Goal: Task Accomplishment & Management: Manage account settings

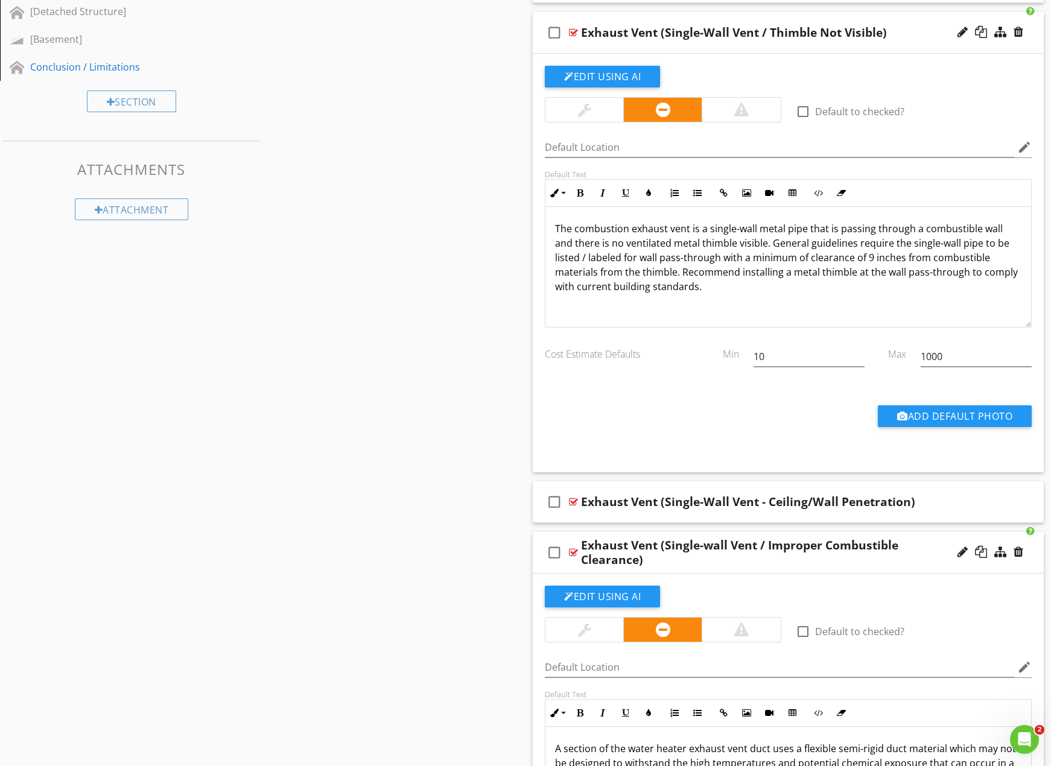
click at [888, 273] on p "The combustion exhaust vent is a single-wall metal pipe that is passing through…" at bounding box center [788, 257] width 466 height 72
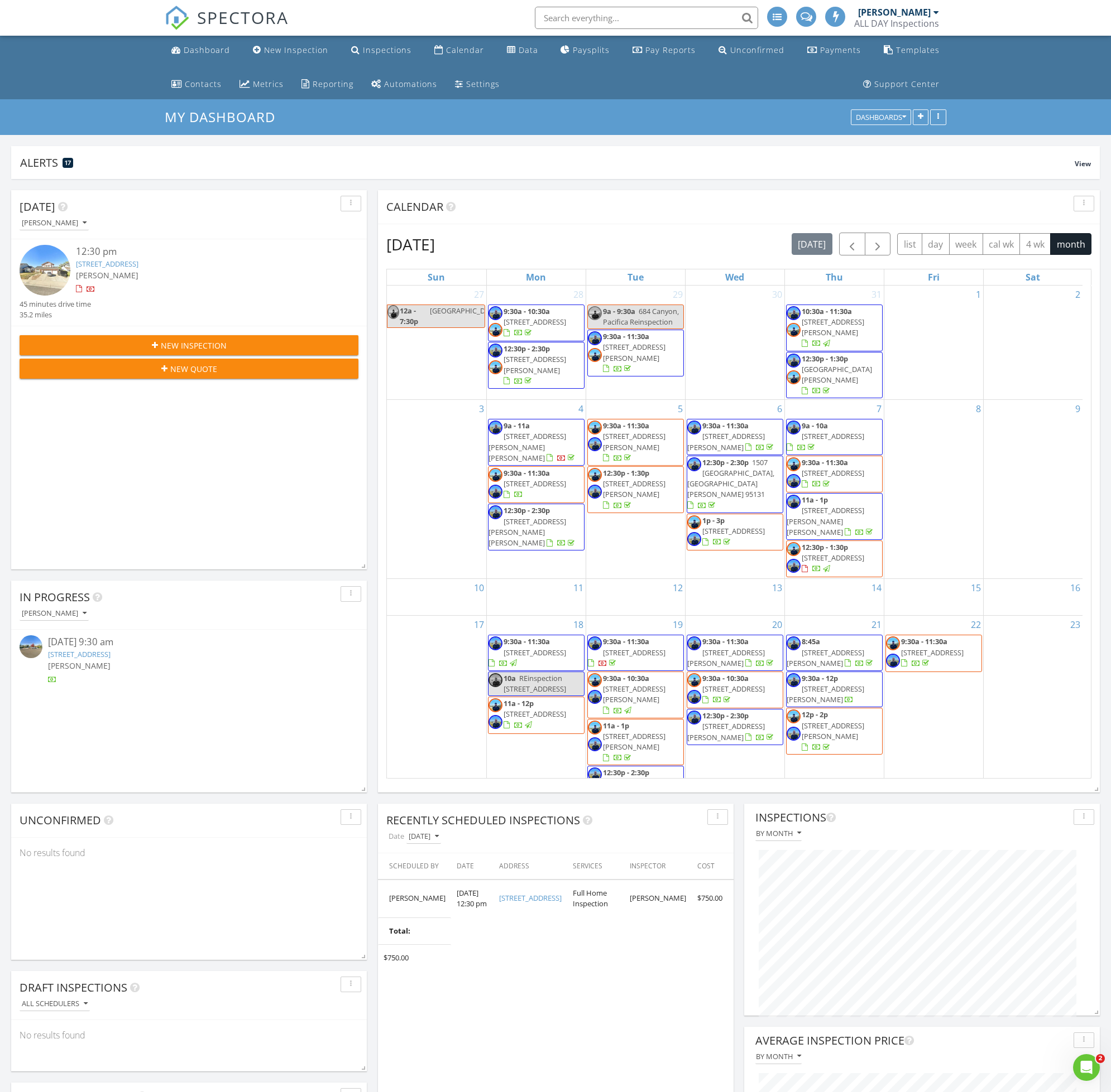
click at [136, 263] on link "[STREET_ADDRESS]" at bounding box center [107, 264] width 63 height 10
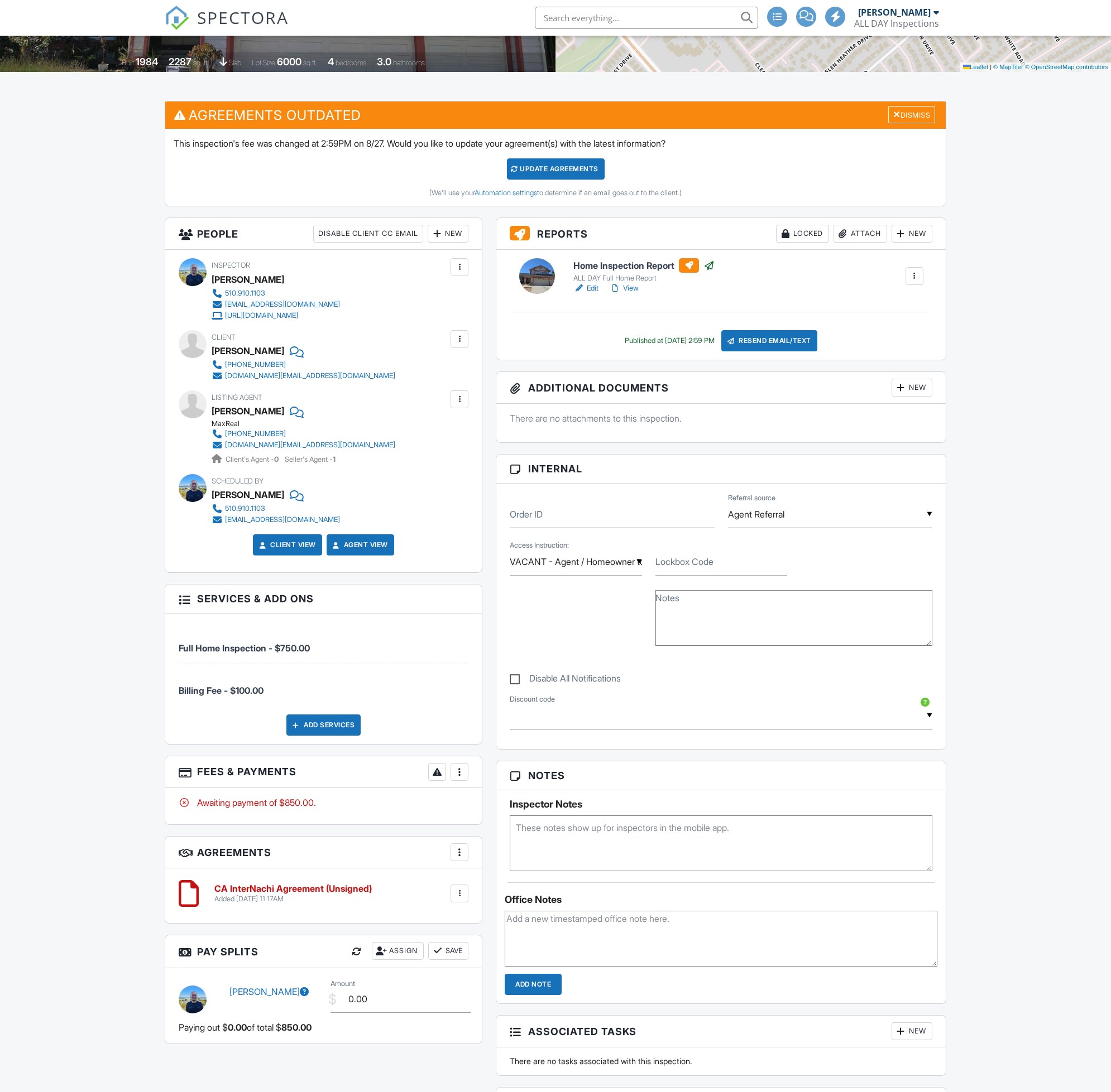
click at [463, 776] on div at bounding box center [459, 772] width 11 height 11
click at [507, 865] on li "View Invoice" at bounding box center [515, 862] width 117 height 28
click at [463, 778] on div at bounding box center [459, 772] width 11 height 11
click at [478, 811] on li "Edit Fees & Payments" at bounding box center [515, 806] width 117 height 28
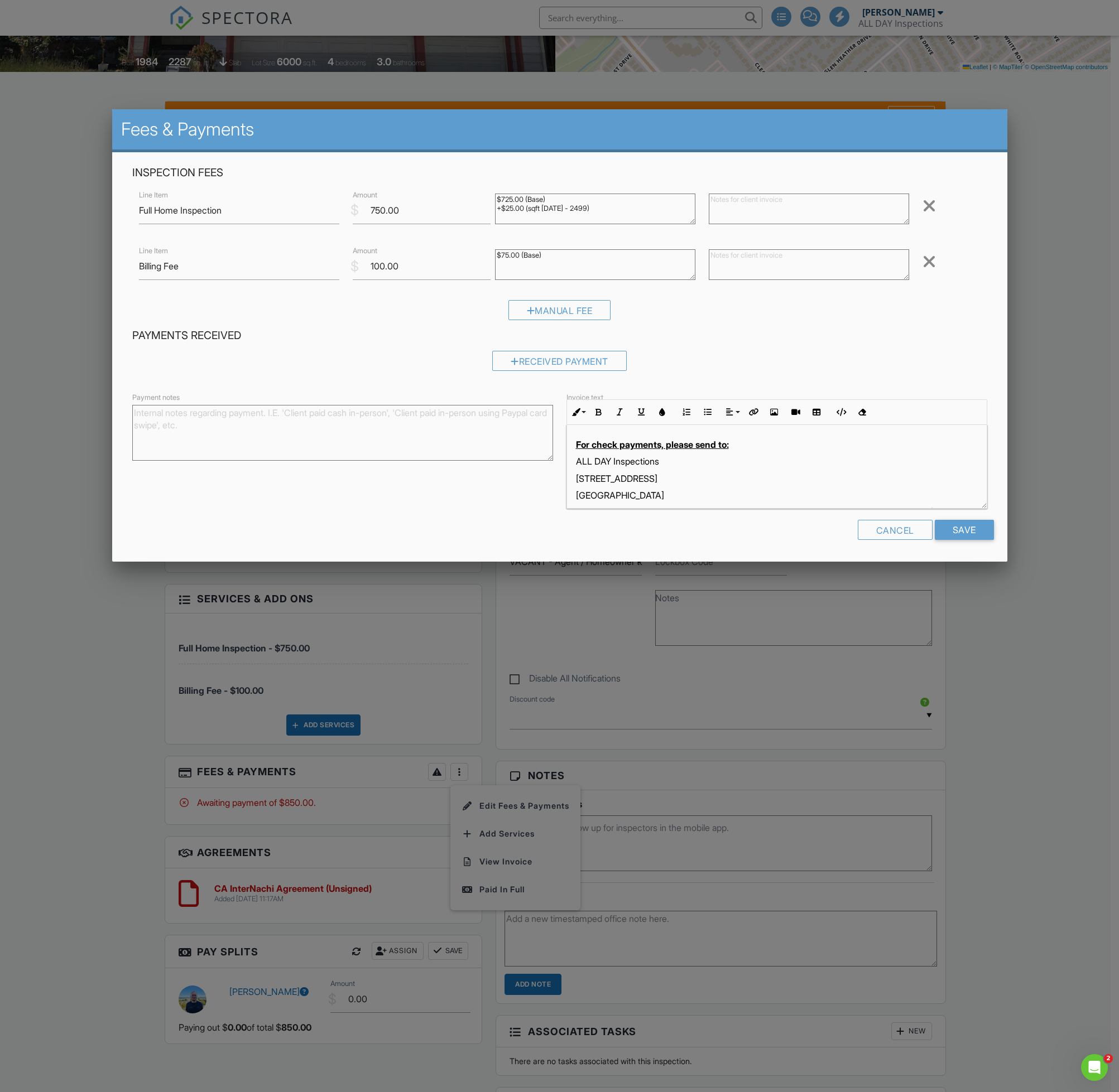
click at [387, 425] on textarea "Payment notes" at bounding box center [342, 433] width 421 height 55
paste textarea "Escrow contact: Tran, Thuy <Thuy.Tran@fnf.com> Escrows Number: 2042500427."
type textarea "Escrow contact: [PERSON_NAME] <[PERSON_NAME][EMAIL_ADDRESS][PERSON_NAME][DOMAIN…"
click at [963, 528] on input "Save" at bounding box center [965, 530] width 59 height 20
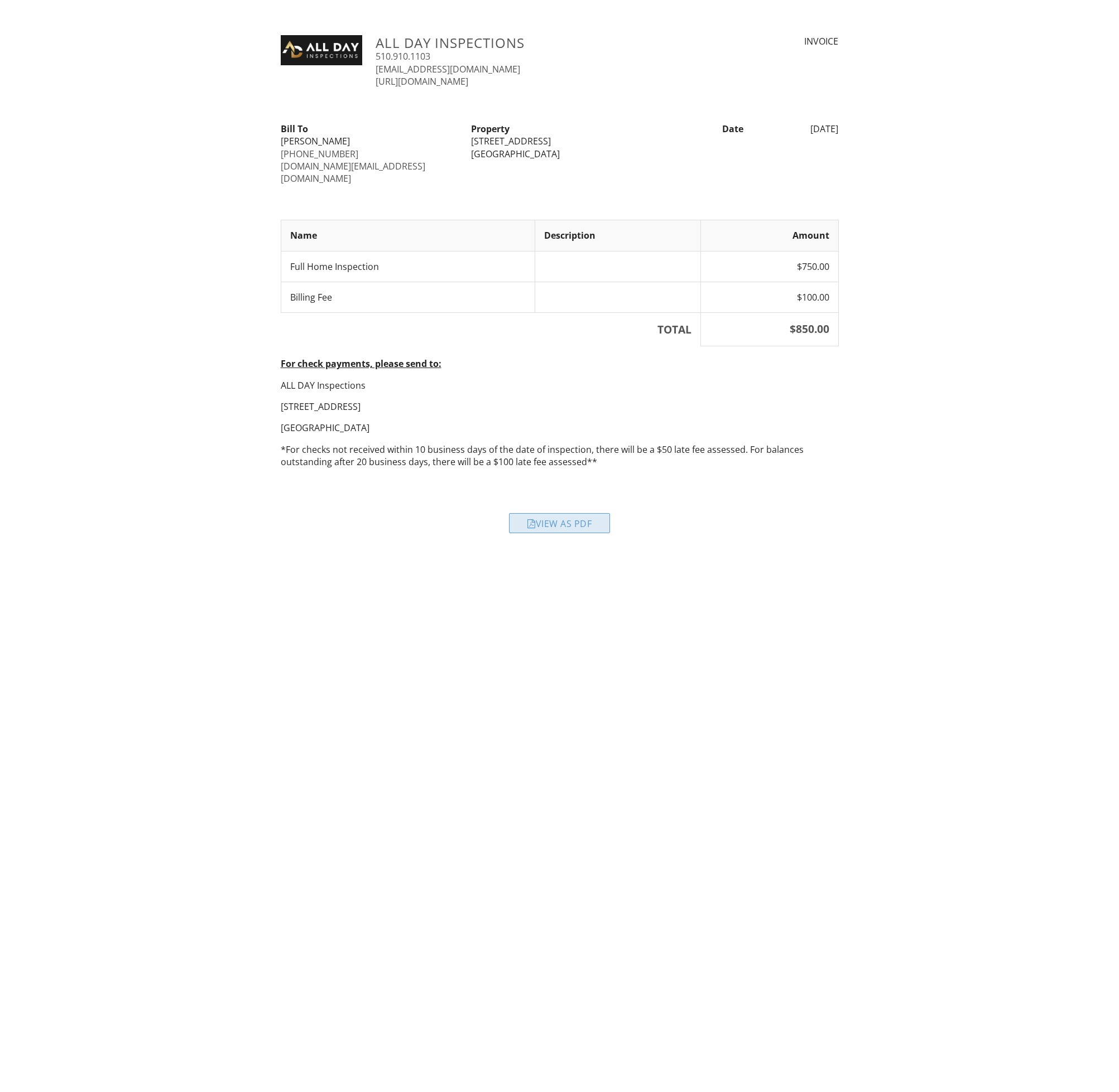
click at [572, 516] on div "View as PDF" at bounding box center [559, 523] width 101 height 20
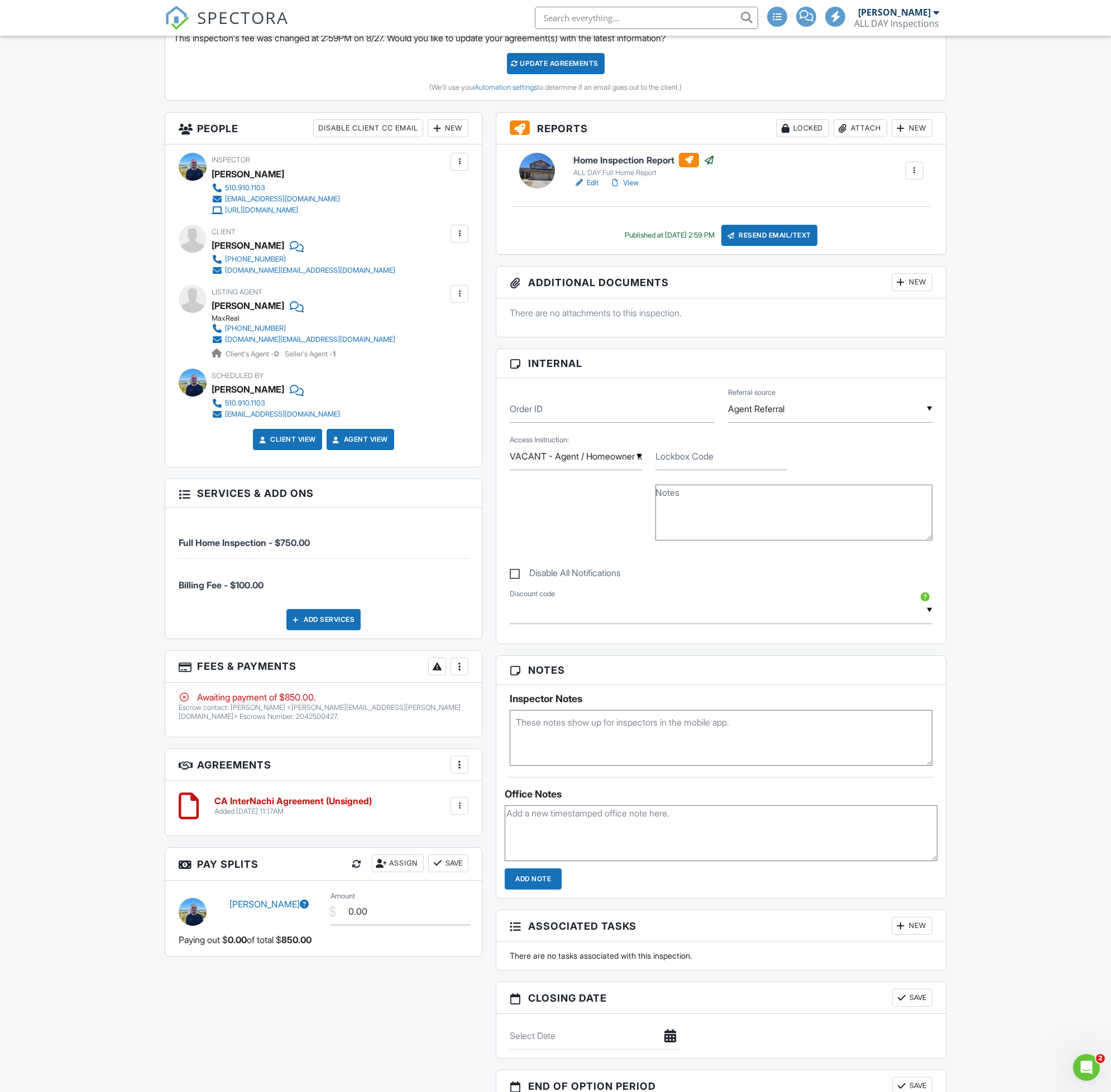
scroll to position [390, 0]
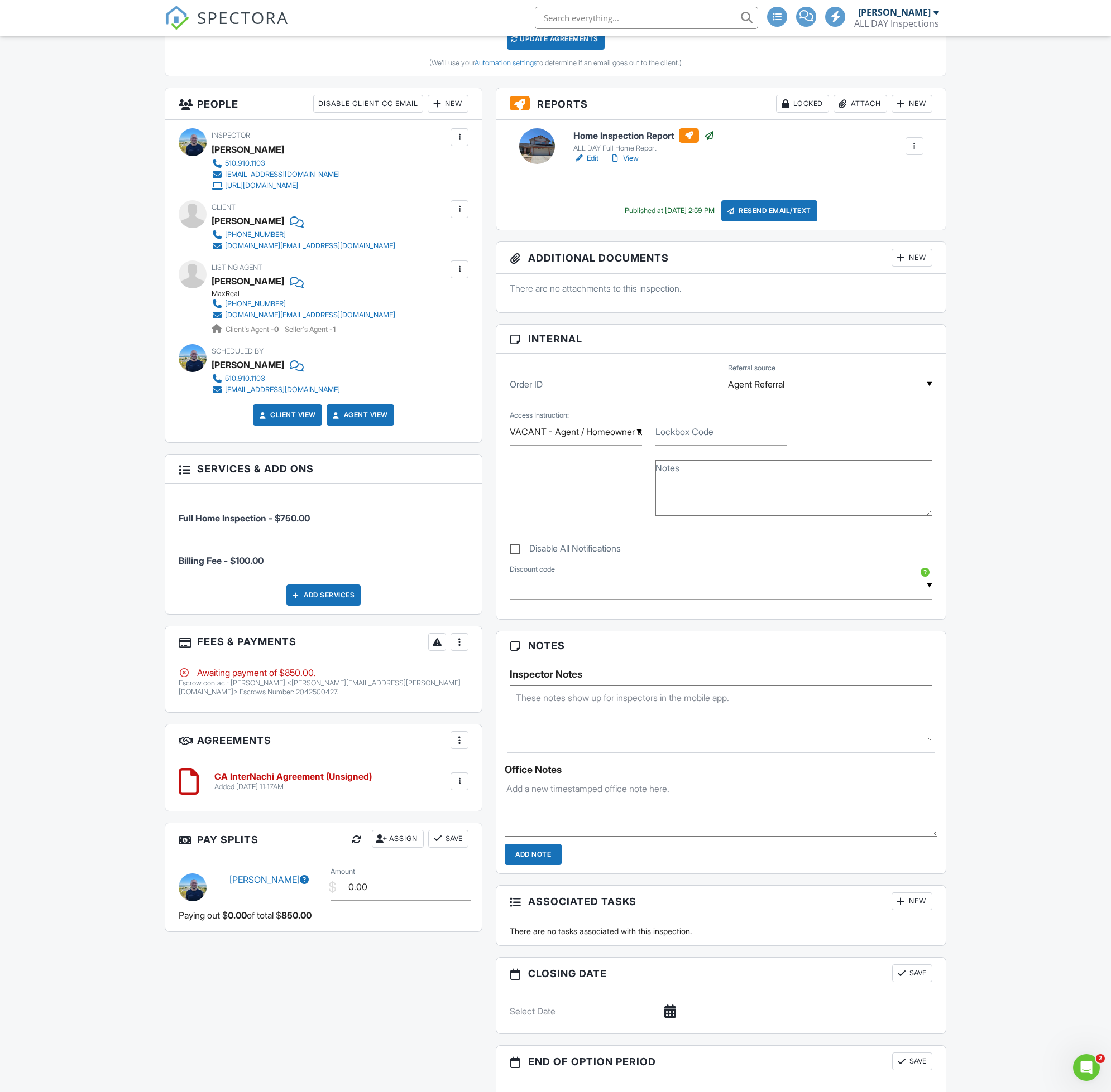
click at [81, 386] on div "Dashboard New Inspection Inspections Calendar Data Paysplits Pay Reports Unconf…" at bounding box center [555, 728] width 1111 height 2166
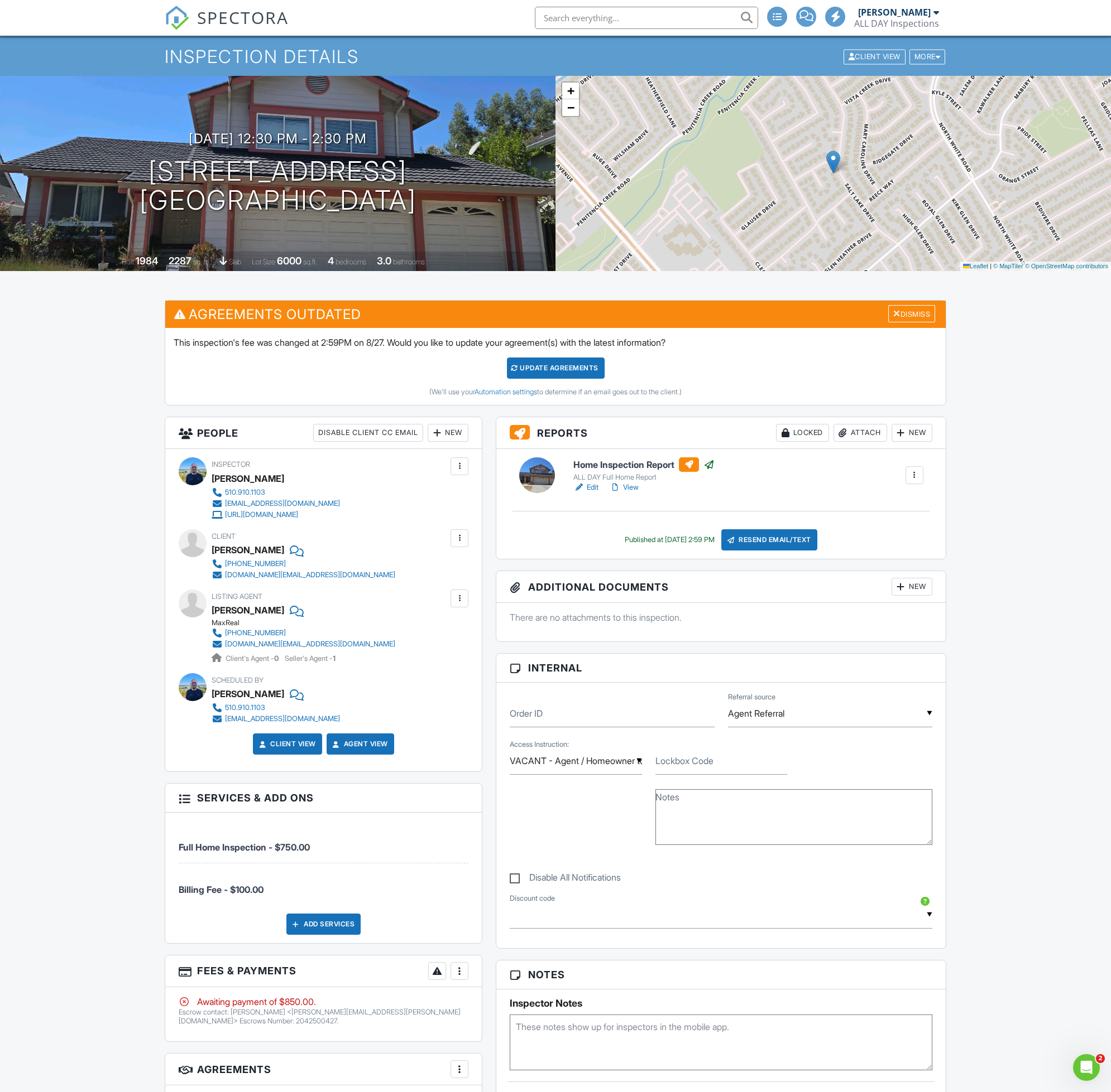
scroll to position [0, 0]
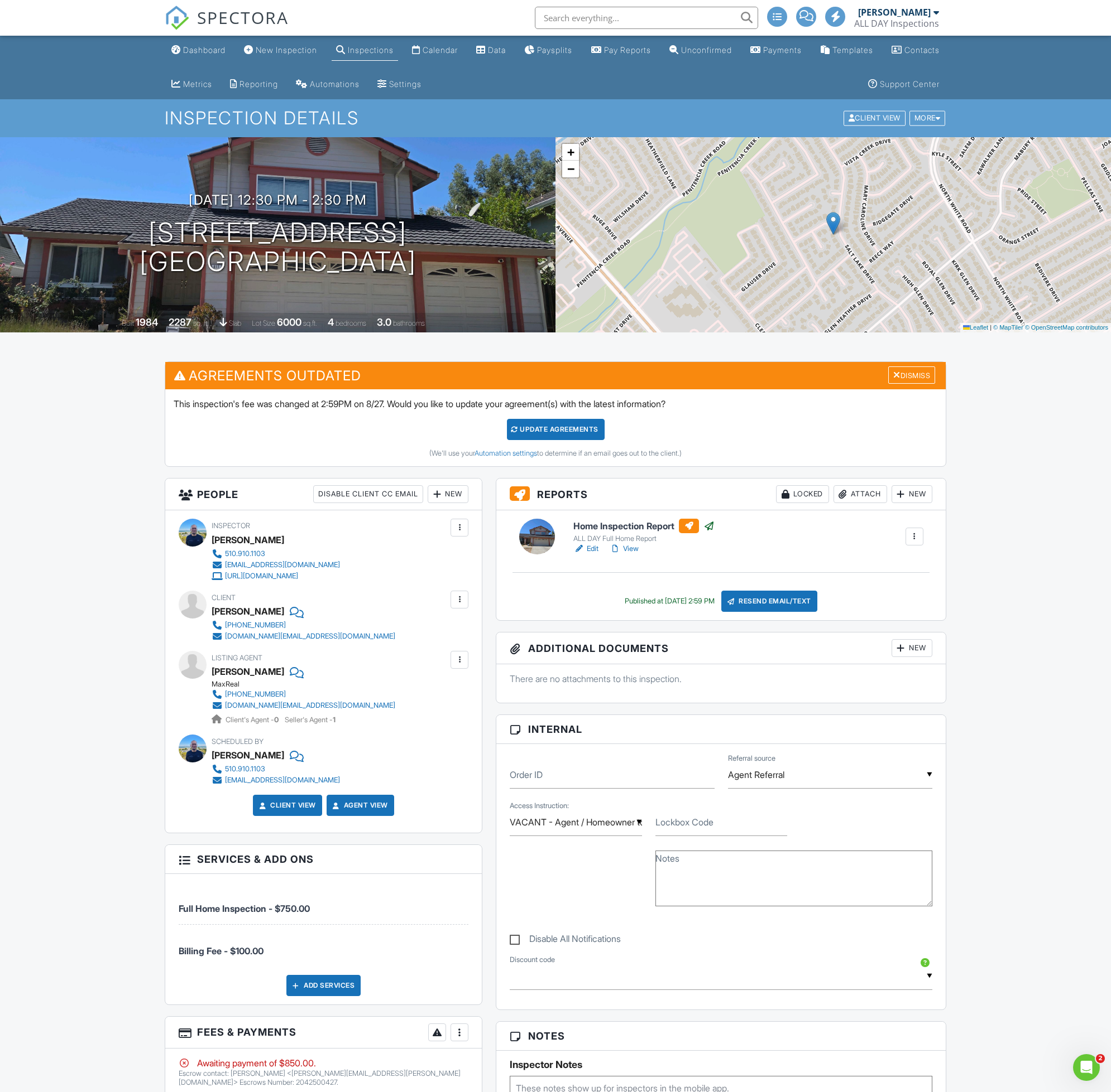
click at [598, 430] on div "Update Agreements" at bounding box center [556, 429] width 98 height 21
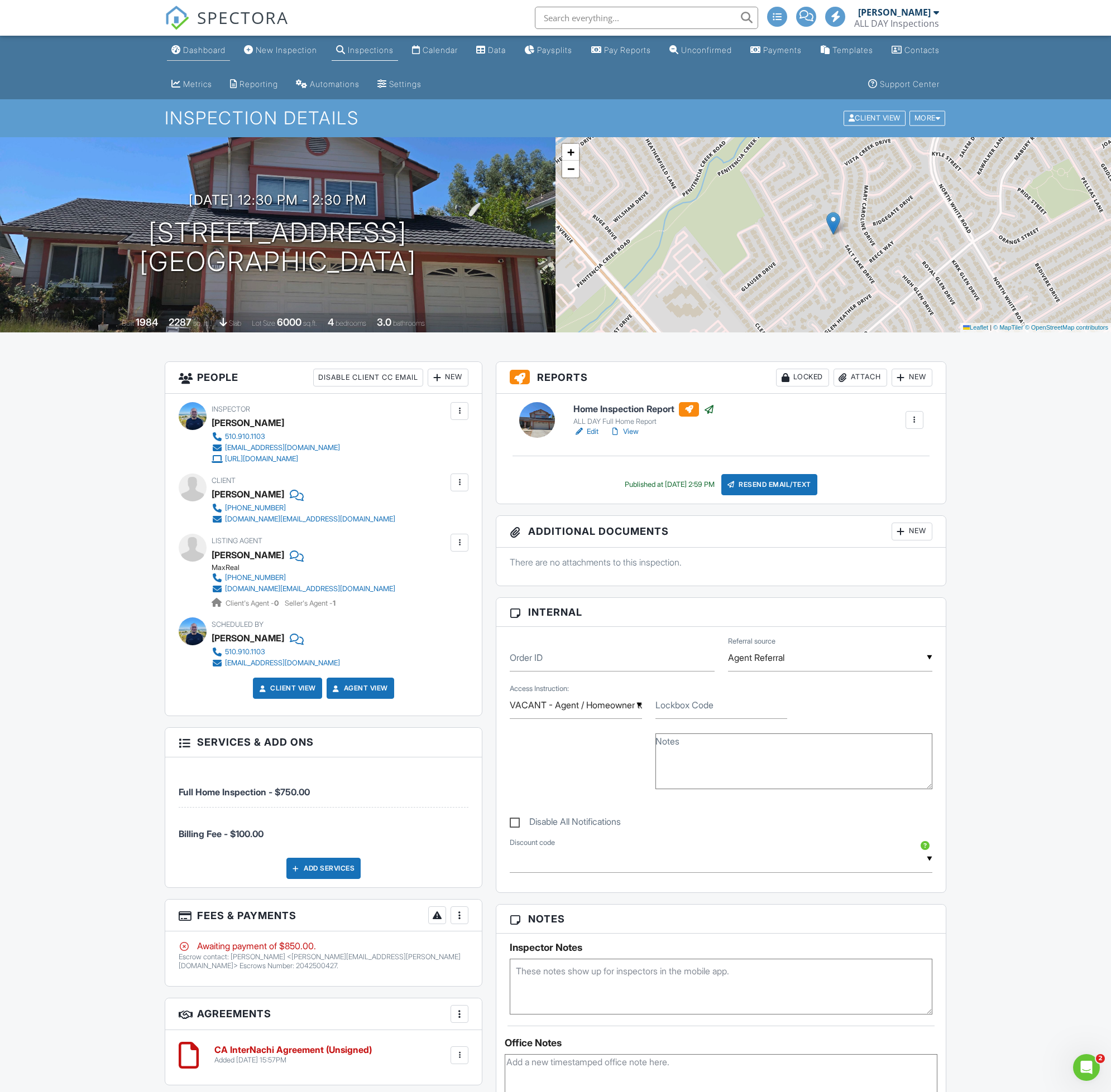
click at [209, 54] on div "Dashboard" at bounding box center [204, 50] width 43 height 9
